Goal: Check status: Check status

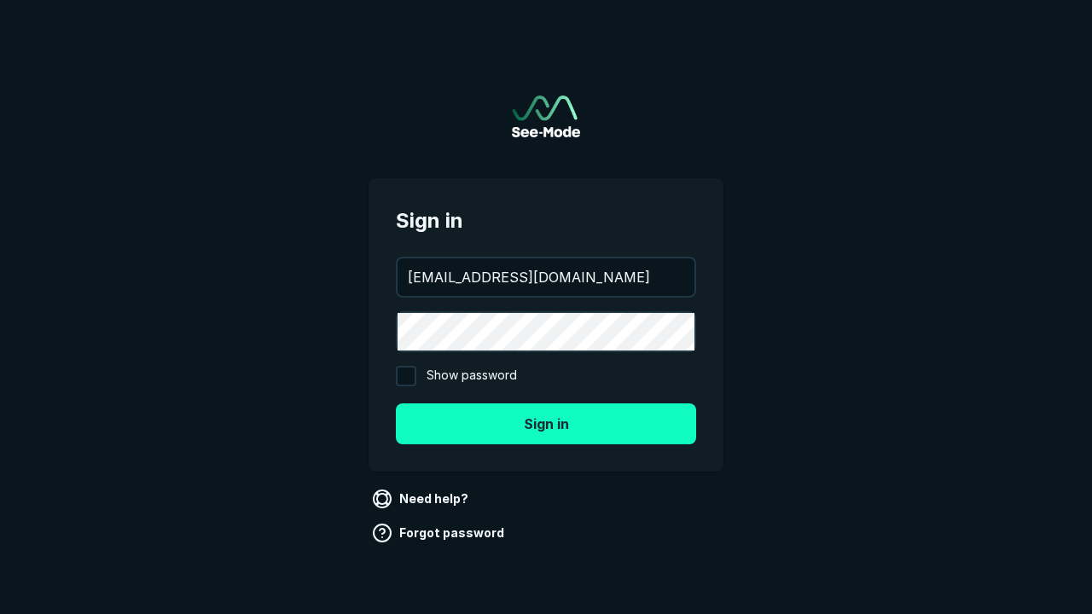
click at [546, 423] on button "Sign in" at bounding box center [546, 424] width 300 height 41
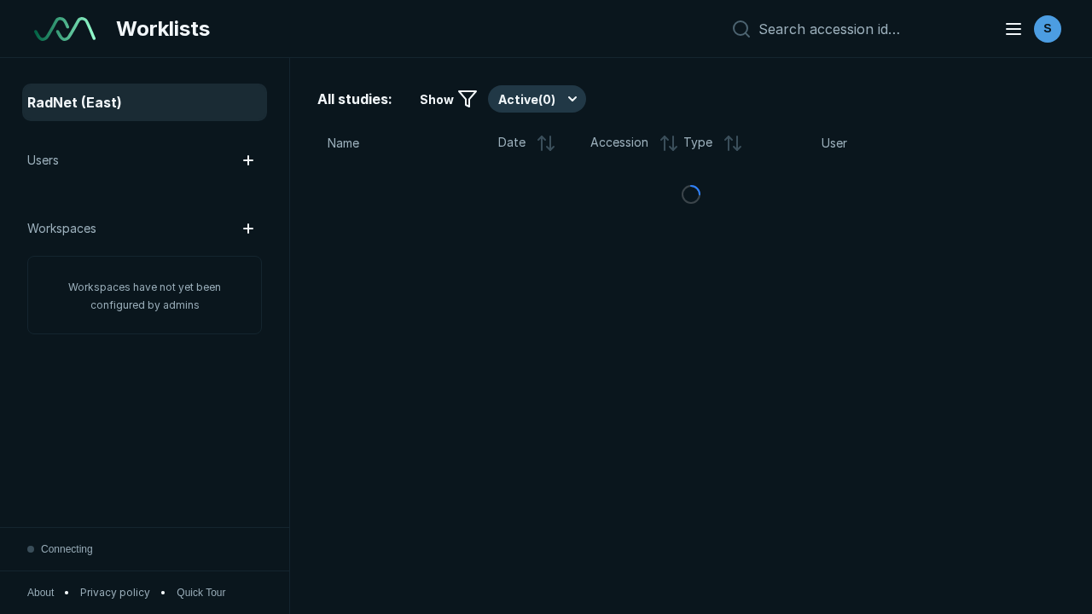
scroll to position [4660, 7109]
